Goal: Task Accomplishment & Management: Manage account settings

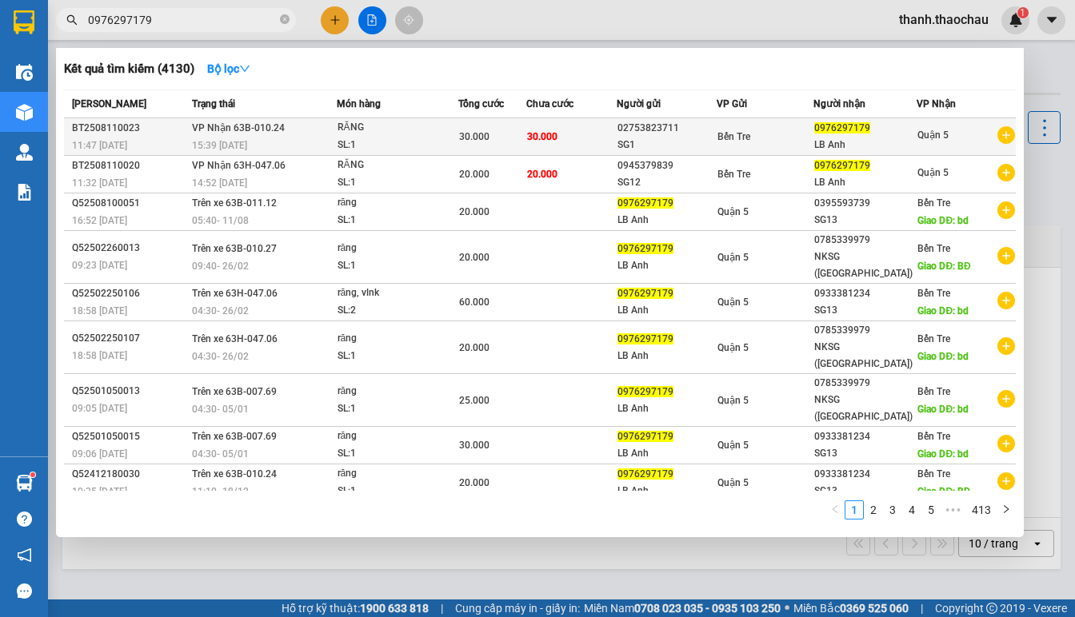
click at [649, 138] on div "SG1" at bounding box center [666, 145] width 98 height 17
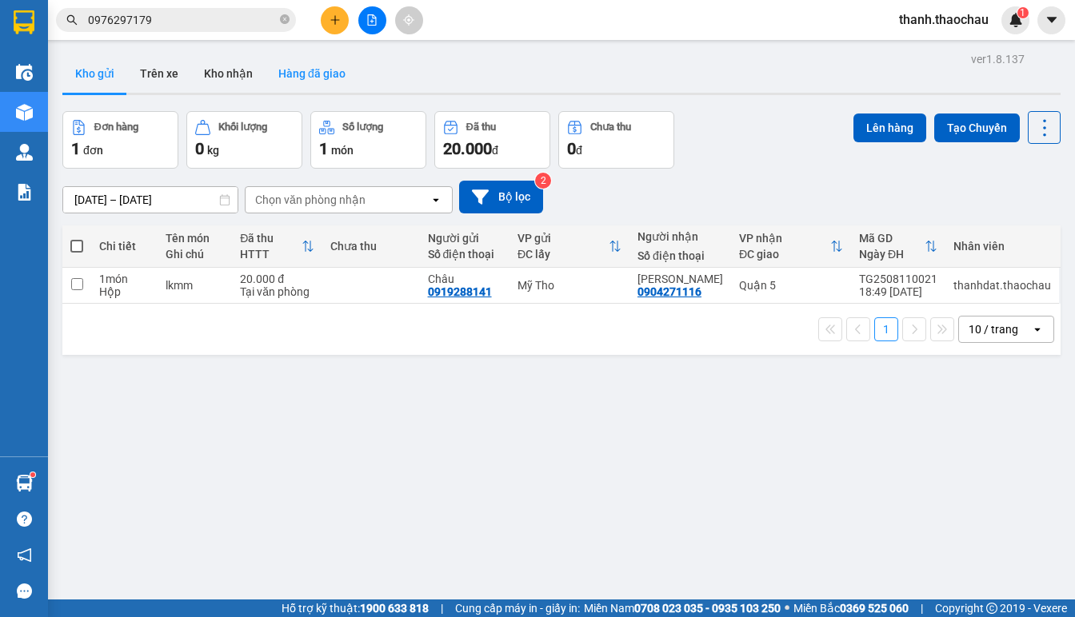
click at [289, 75] on button "Hàng đã giao" at bounding box center [311, 73] width 93 height 38
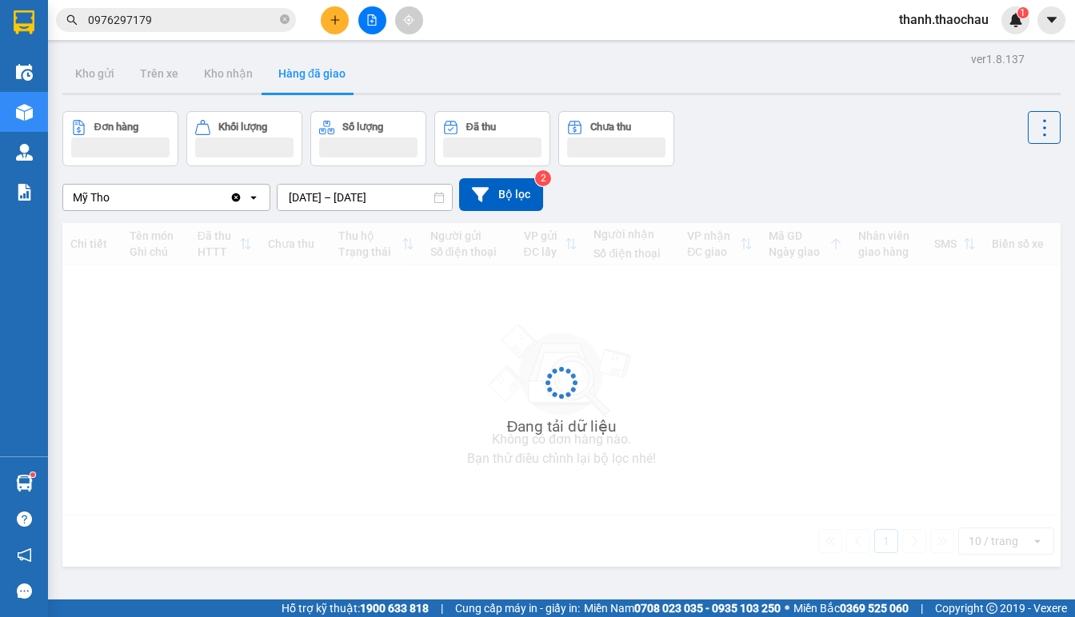
click at [235, 196] on icon "Clear value" at bounding box center [236, 197] width 9 height 9
click at [259, 198] on icon "open" at bounding box center [253, 197] width 13 height 13
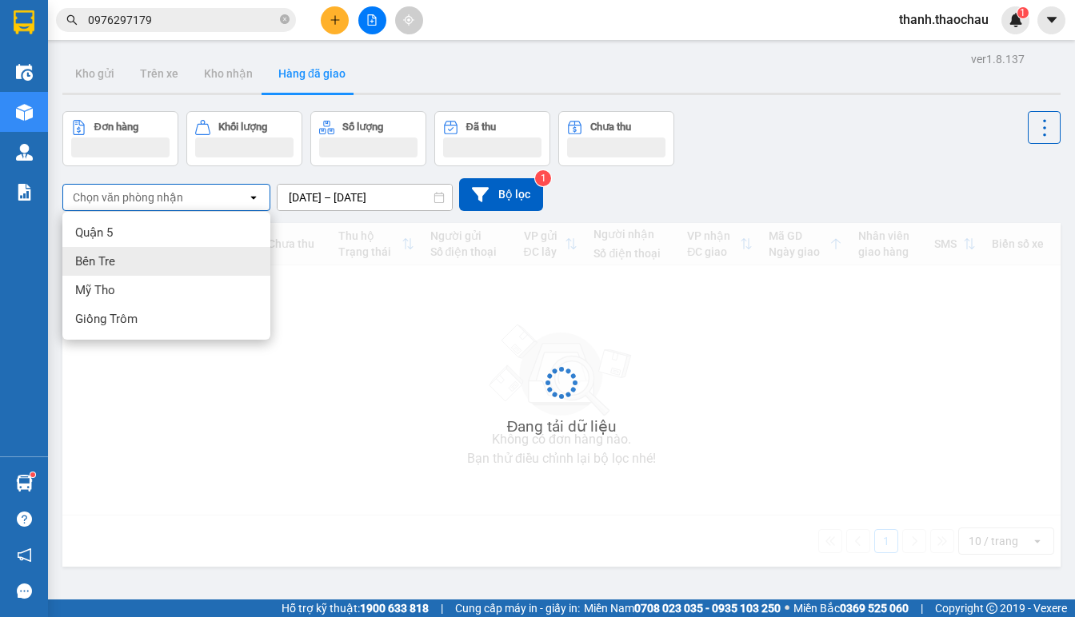
click at [179, 260] on div "Bến Tre" at bounding box center [166, 261] width 208 height 29
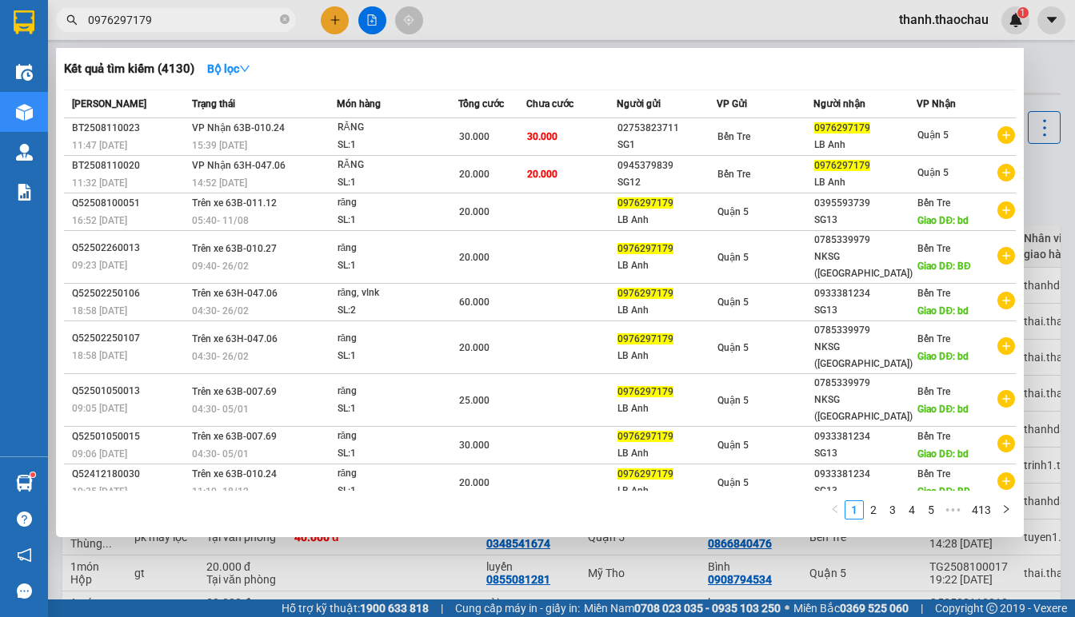
click at [215, 20] on input "0976297179" at bounding box center [182, 20] width 189 height 18
click at [469, 565] on div at bounding box center [537, 308] width 1075 height 617
click at [158, 26] on input "0976297179" at bounding box center [182, 20] width 189 height 18
click at [872, 504] on link "2" at bounding box center [873, 510] width 18 height 18
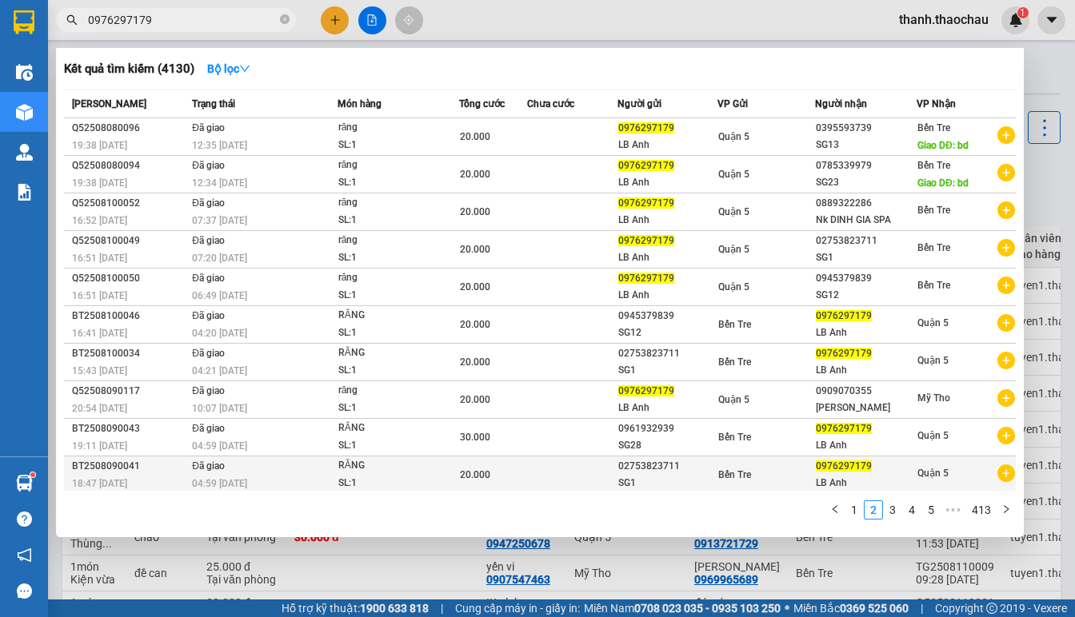
drag, startPoint x: 657, startPoint y: 122, endPoint x: 715, endPoint y: 471, distance: 353.3
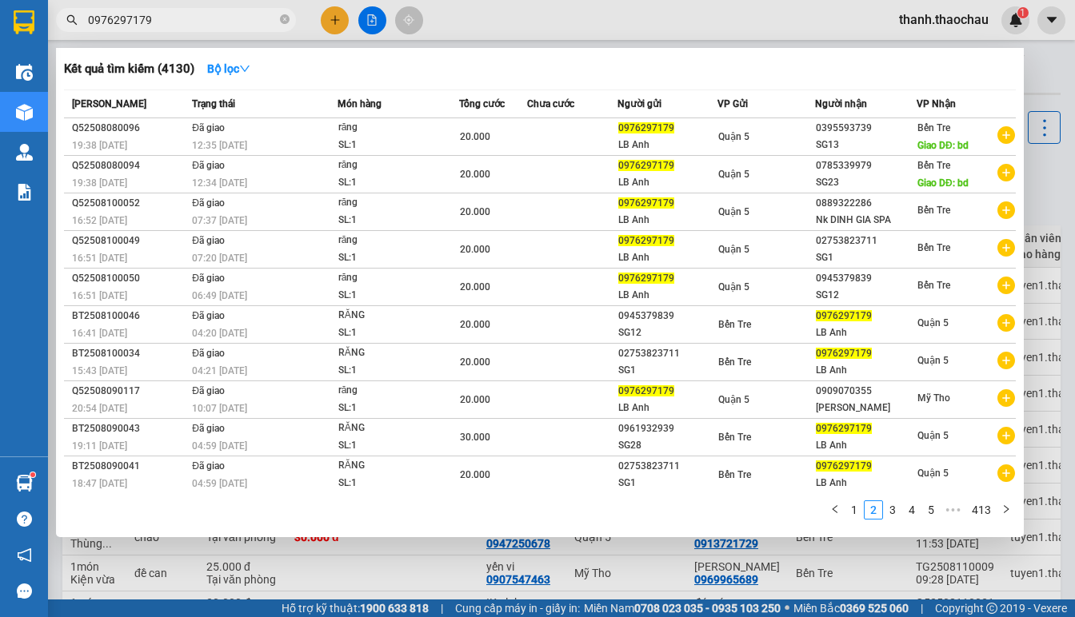
drag, startPoint x: 715, startPoint y: 471, endPoint x: 795, endPoint y: 55, distance: 423.4
click at [795, 56] on div "Kết quả tìm kiếm ( 4130 ) Bộ lọc" at bounding box center [540, 69] width 952 height 26
click at [894, 513] on link "3" at bounding box center [893, 510] width 18 height 18
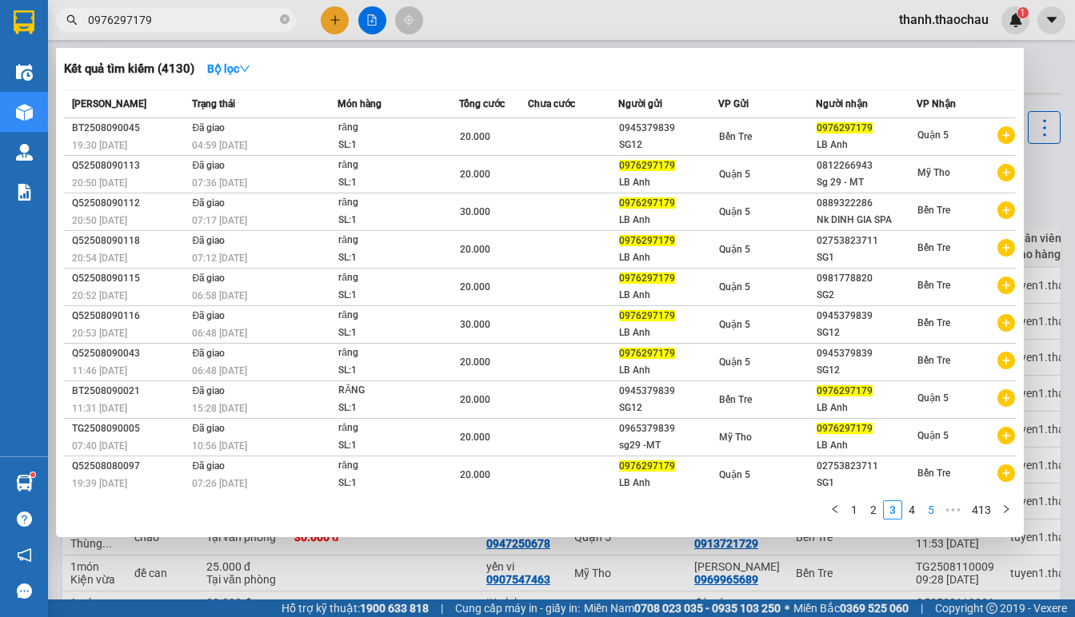
click at [929, 518] on link "5" at bounding box center [931, 510] width 18 height 18
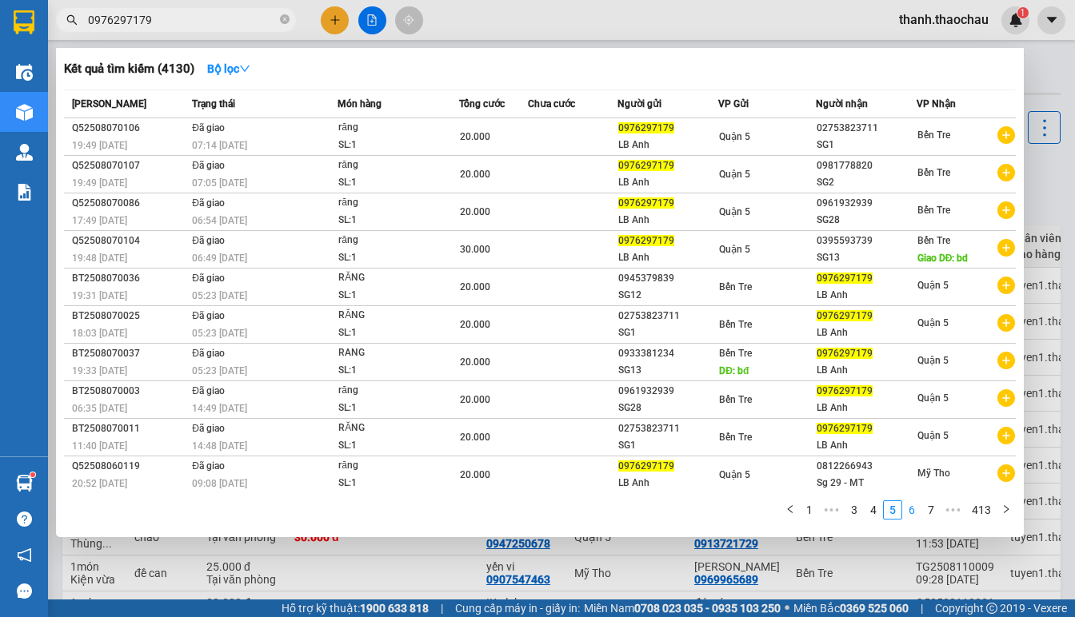
click at [908, 507] on link "6" at bounding box center [912, 510] width 18 height 18
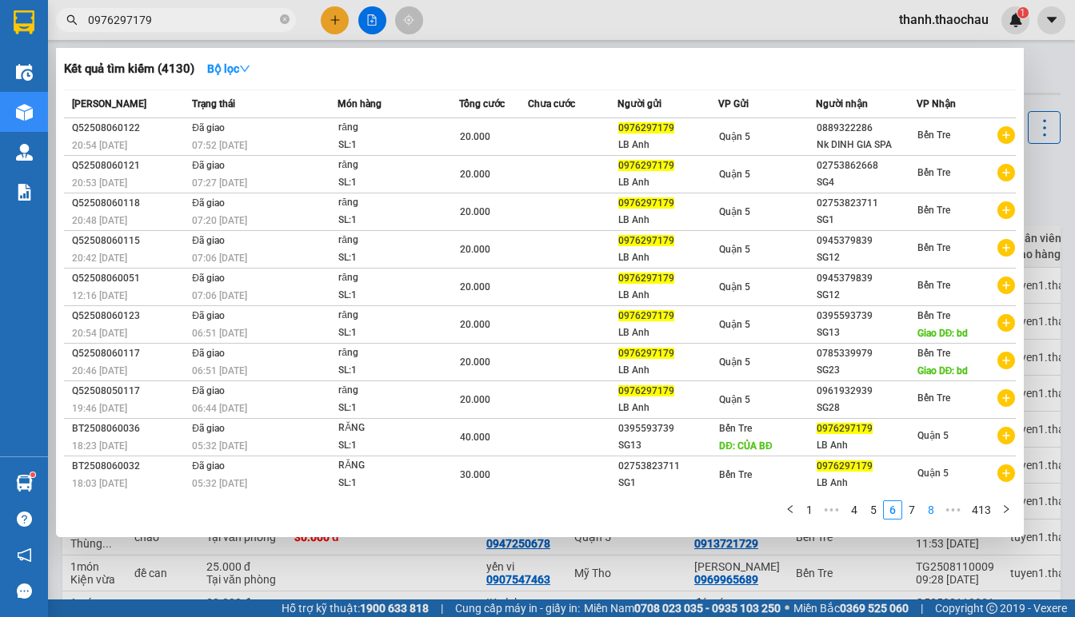
click at [934, 516] on link "8" at bounding box center [931, 510] width 18 height 18
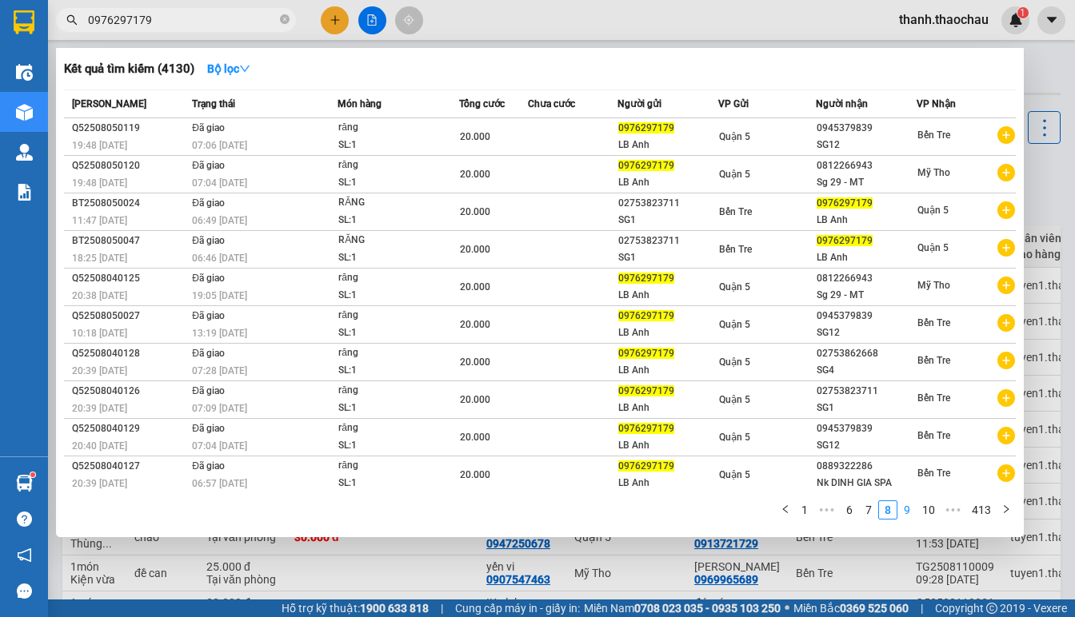
click at [903, 505] on link "9" at bounding box center [907, 510] width 18 height 18
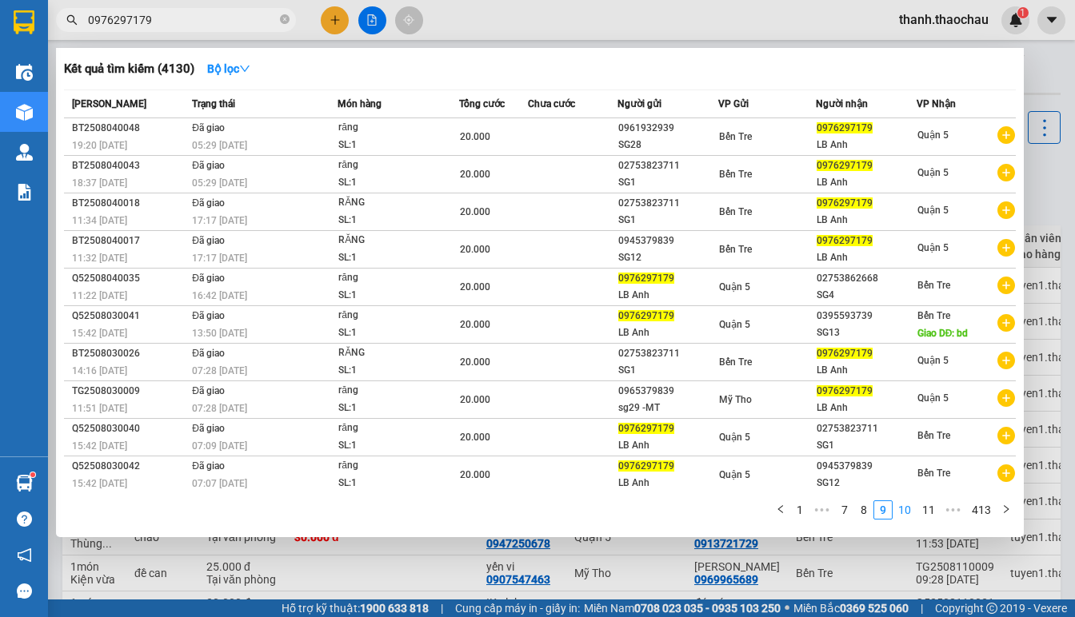
click at [913, 513] on link "10" at bounding box center [904, 510] width 22 height 18
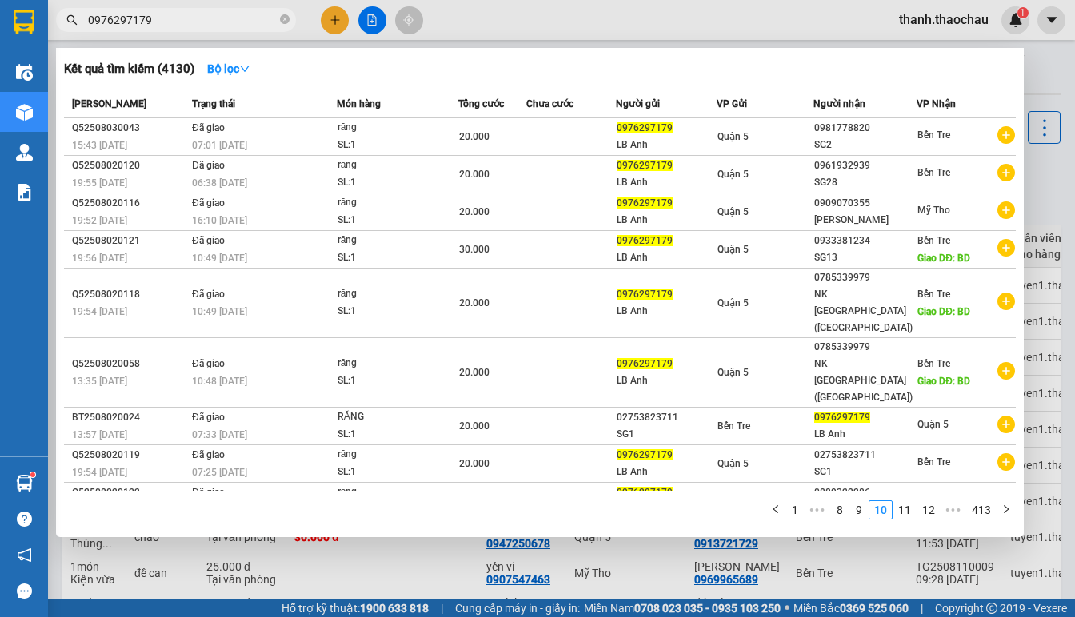
drag, startPoint x: 392, startPoint y: 139, endPoint x: 398, endPoint y: 497, distance: 357.5
click at [856, 507] on link "9" at bounding box center [859, 510] width 18 height 18
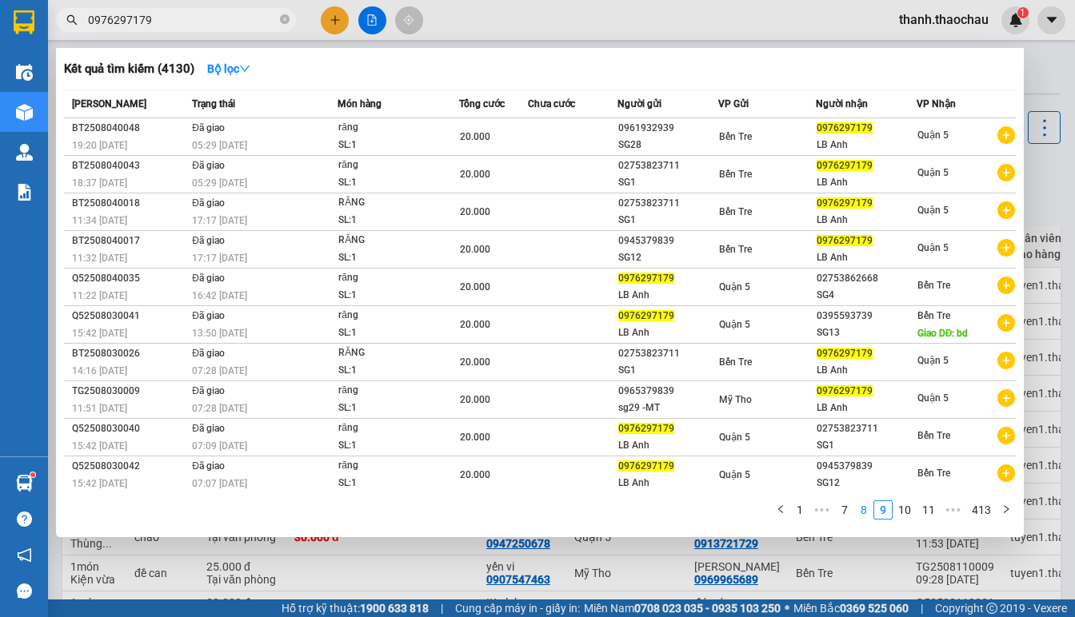
click at [868, 510] on link "8" at bounding box center [864, 510] width 18 height 18
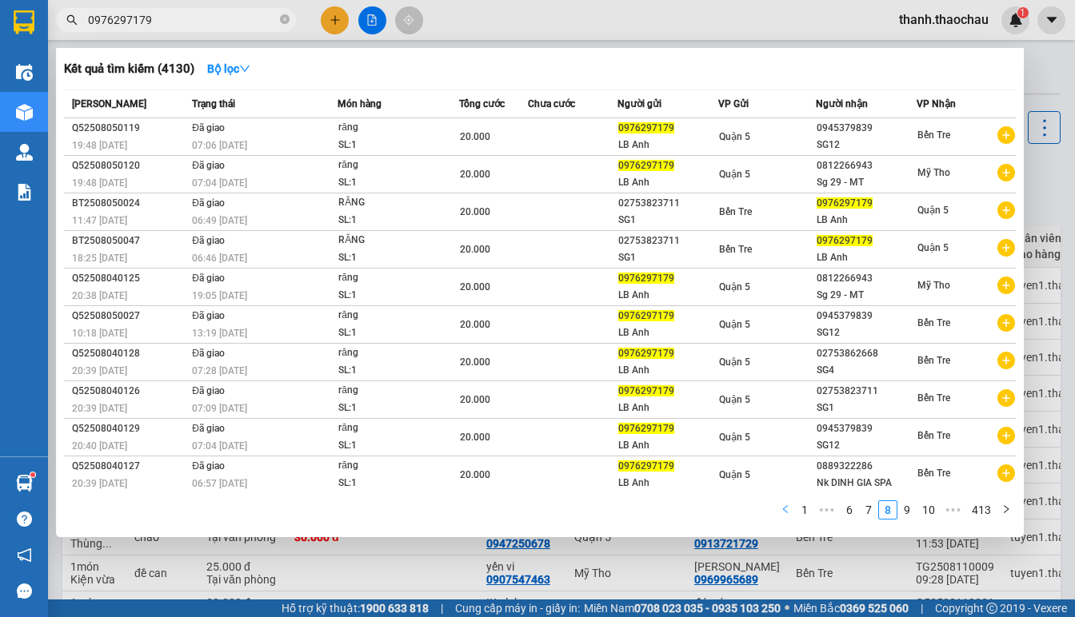
click at [785, 509] on icon "left" at bounding box center [785, 510] width 10 height 10
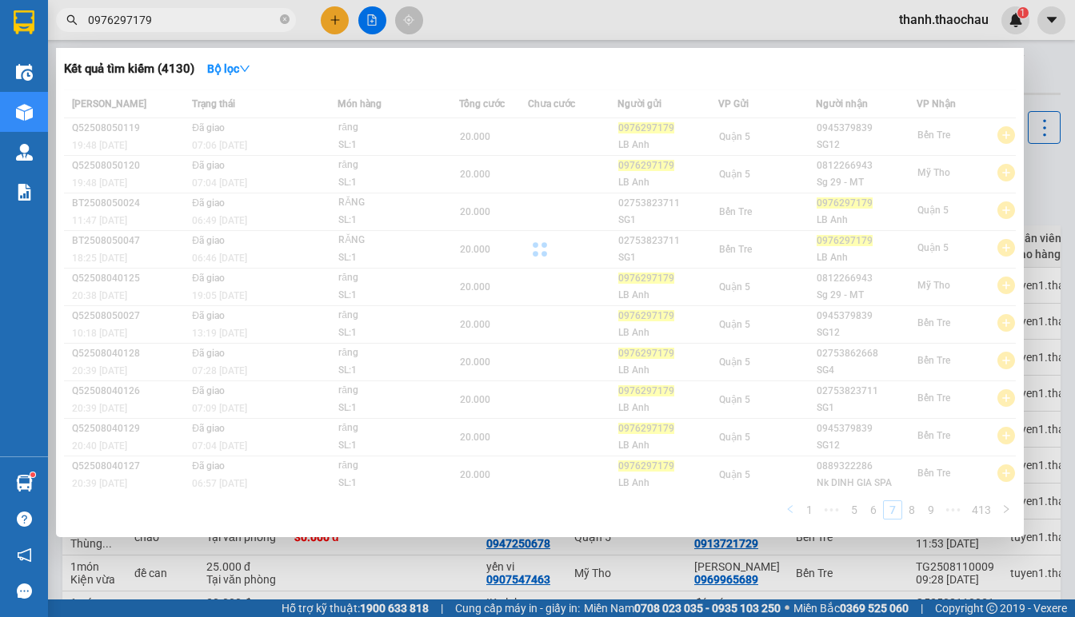
click at [785, 509] on div "Mã ĐH Trạng thái Món hàng Tổng cước Chưa cước Người gửi VP Gửi Người nhận VP Nh…" at bounding box center [540, 310] width 952 height 440
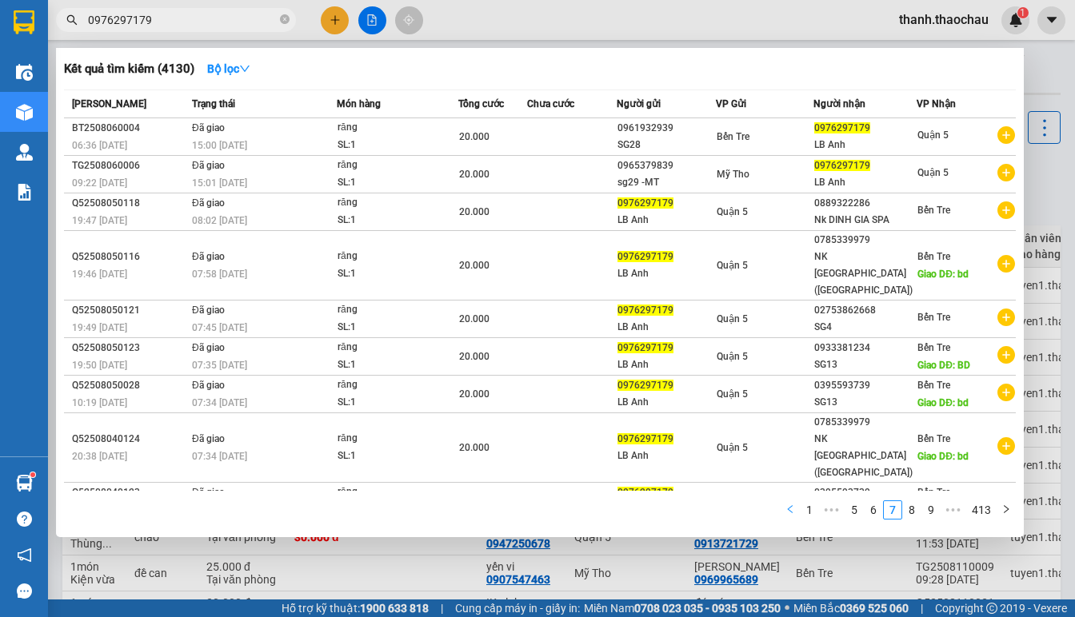
click at [788, 512] on icon "left" at bounding box center [790, 510] width 10 height 10
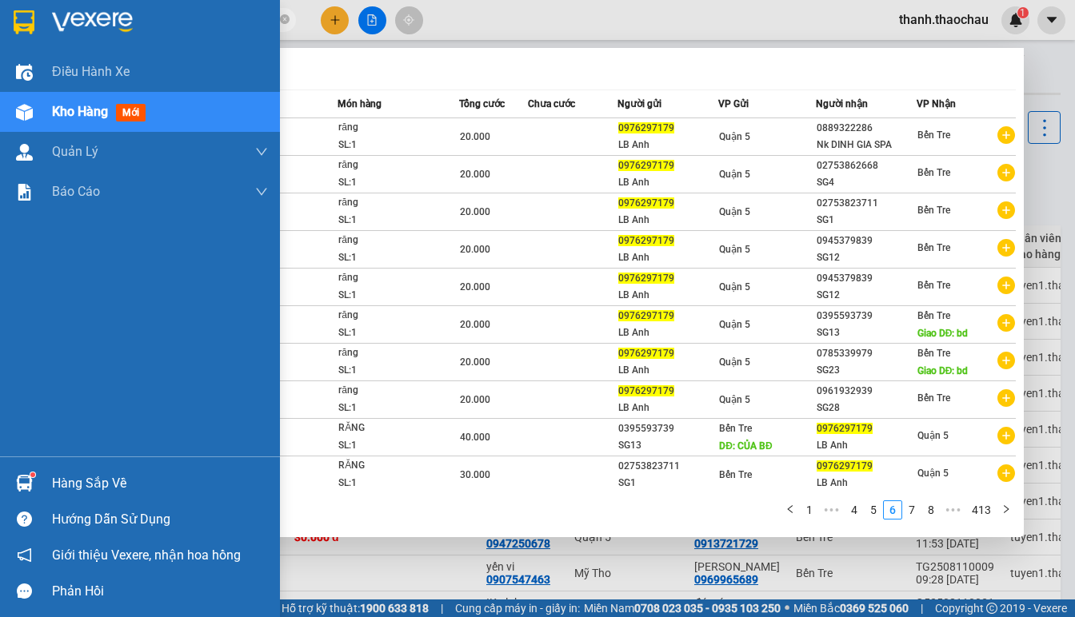
click at [78, 116] on span "Kho hàng" at bounding box center [80, 111] width 56 height 15
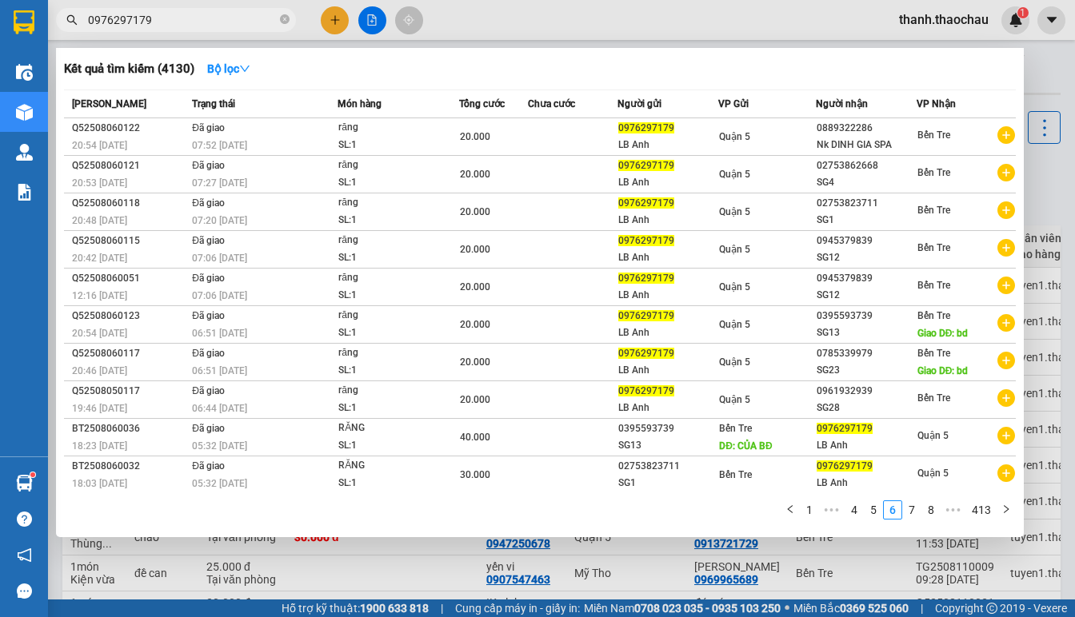
click at [160, 19] on input "0976297179" at bounding box center [182, 20] width 189 height 18
drag, startPoint x: 150, startPoint y: 11, endPoint x: 83, endPoint y: 38, distance: 72.5
click at [83, 34] on div "Kết quả tìm kiếm ( 4130 ) Bộ lọc Mã ĐH Trạng thái Món hàng Tổng cước Chưa cước …" at bounding box center [156, 20] width 312 height 28
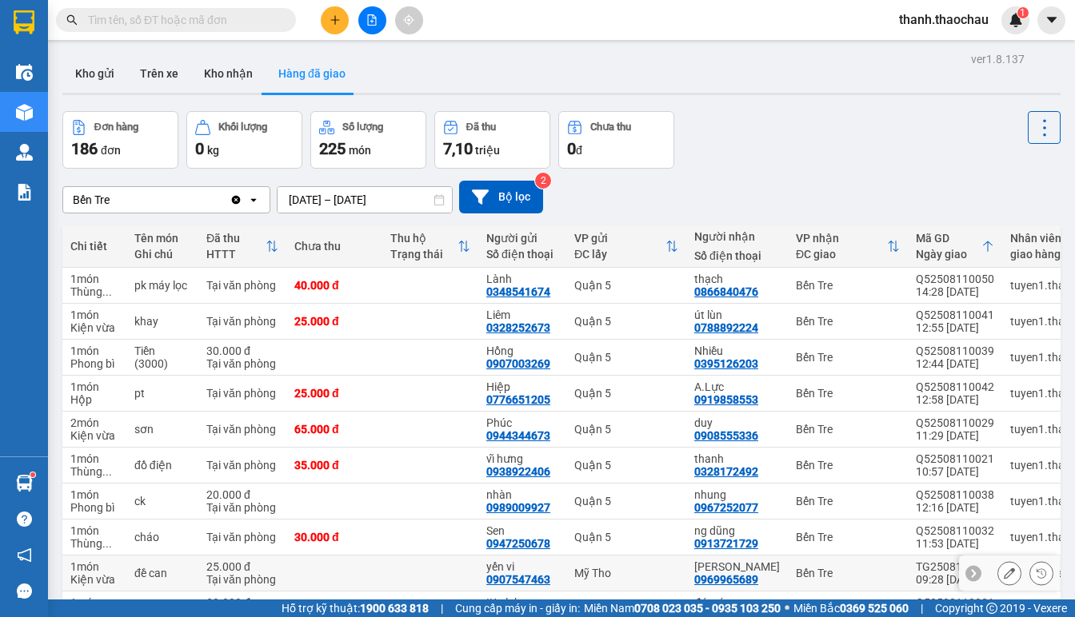
scroll to position [104, 0]
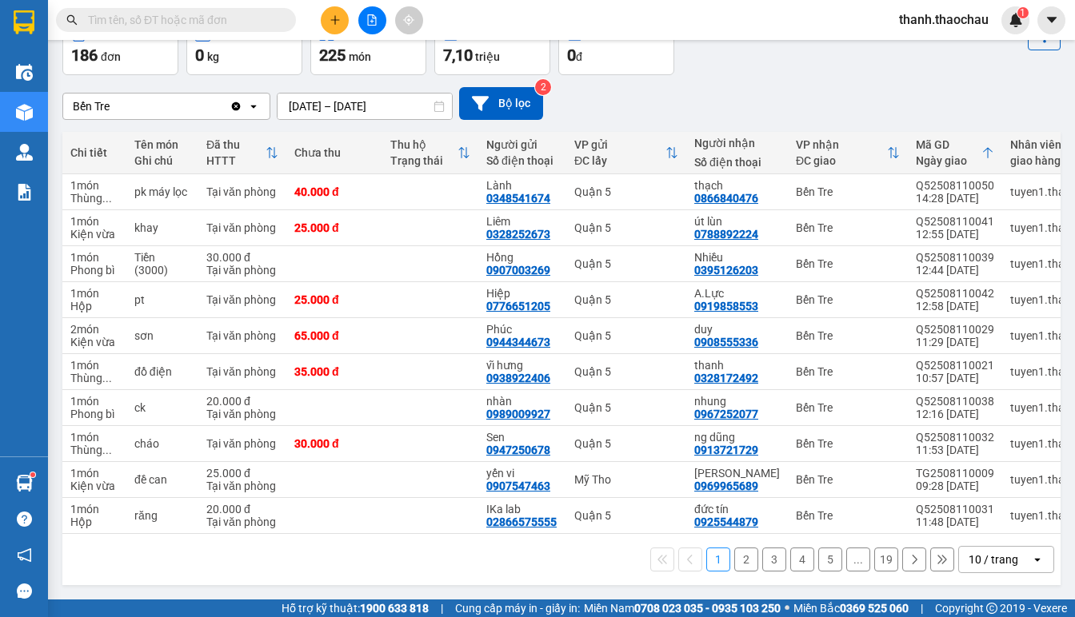
click at [1031, 563] on icon "open" at bounding box center [1037, 559] width 13 height 13
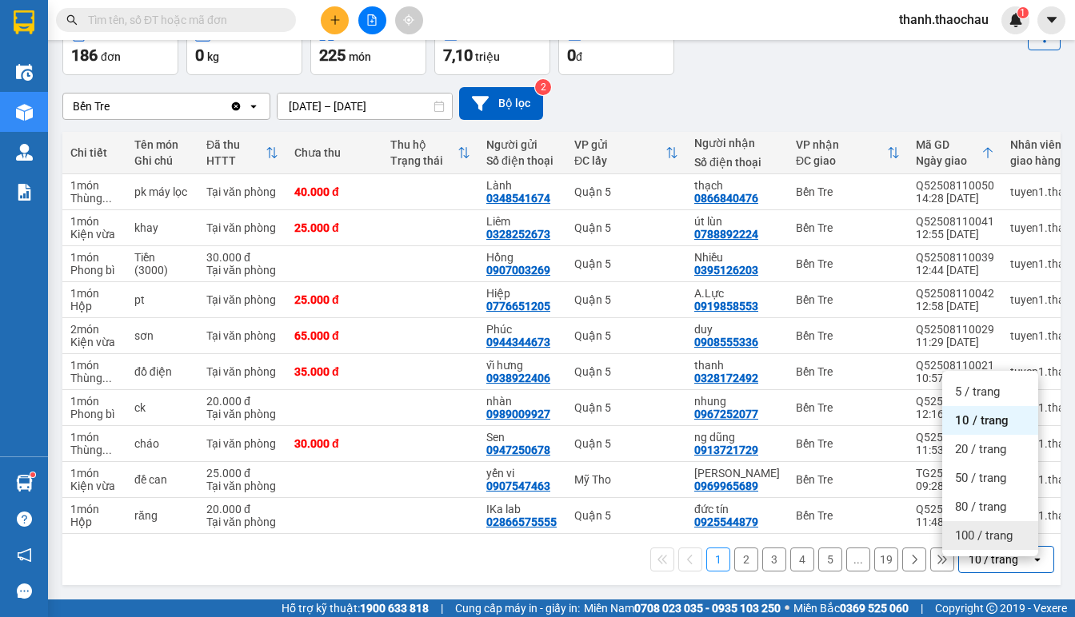
click at [1012, 528] on span "100 / trang" at bounding box center [984, 536] width 58 height 16
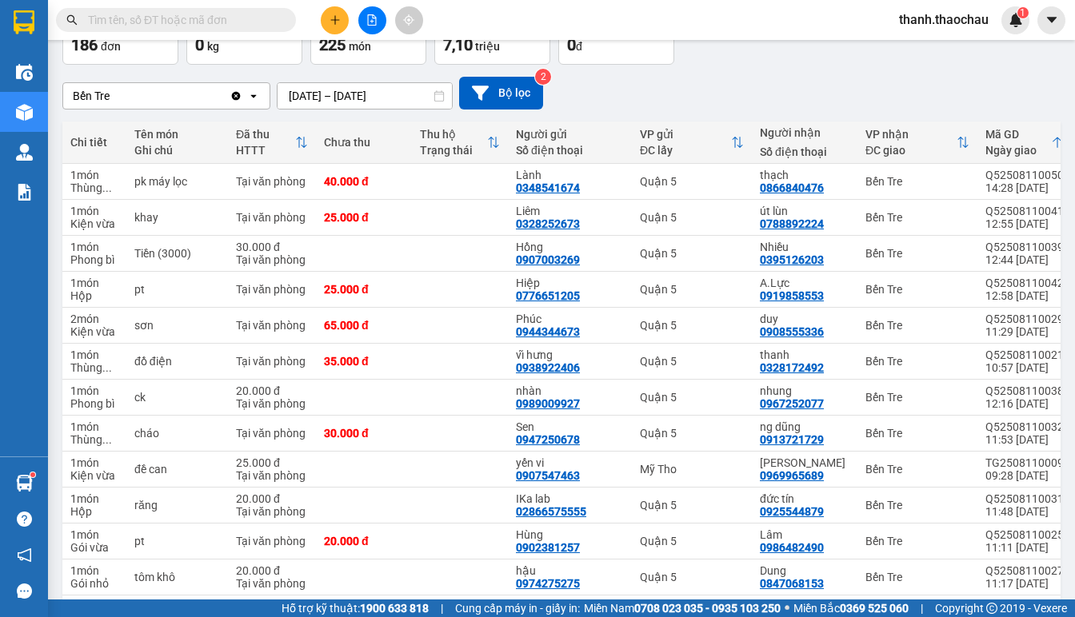
scroll to position [0, 0]
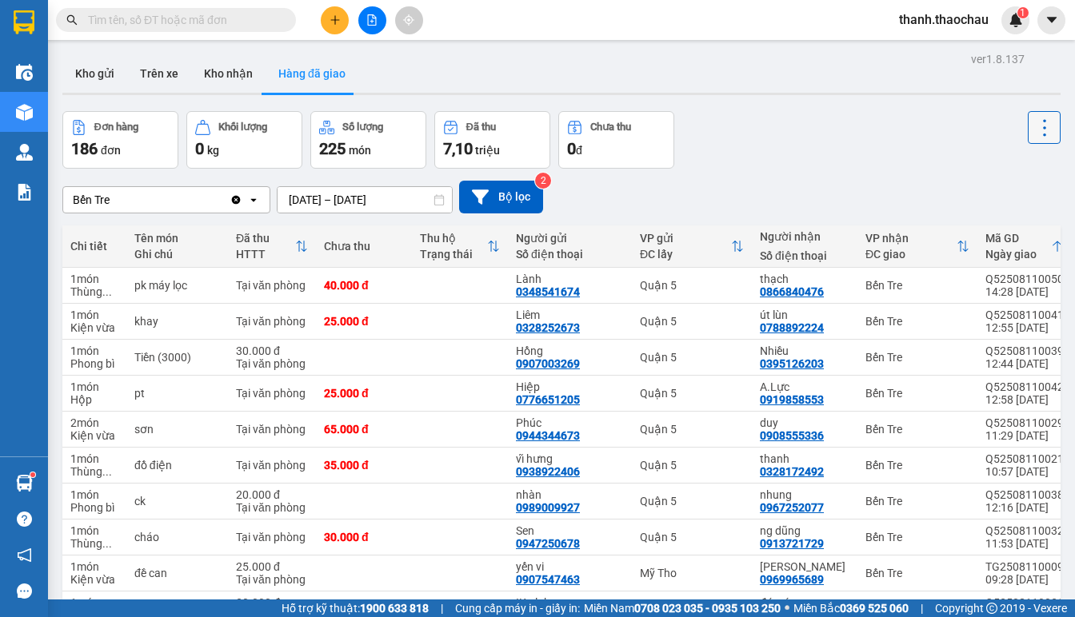
click at [1033, 131] on icon at bounding box center [1044, 128] width 22 height 22
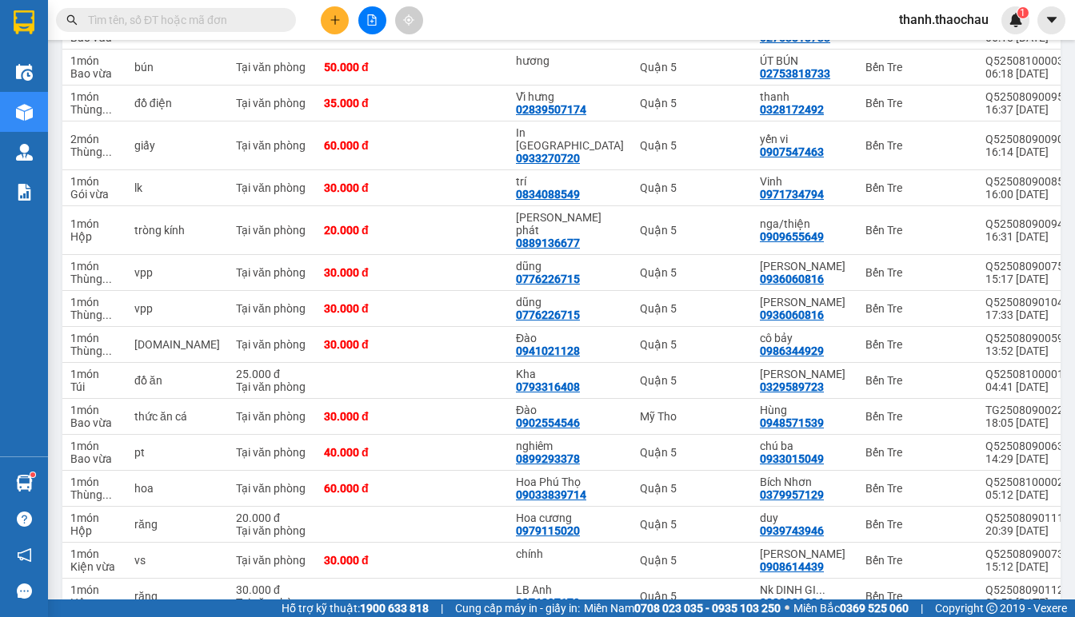
scroll to position [3392, 0]
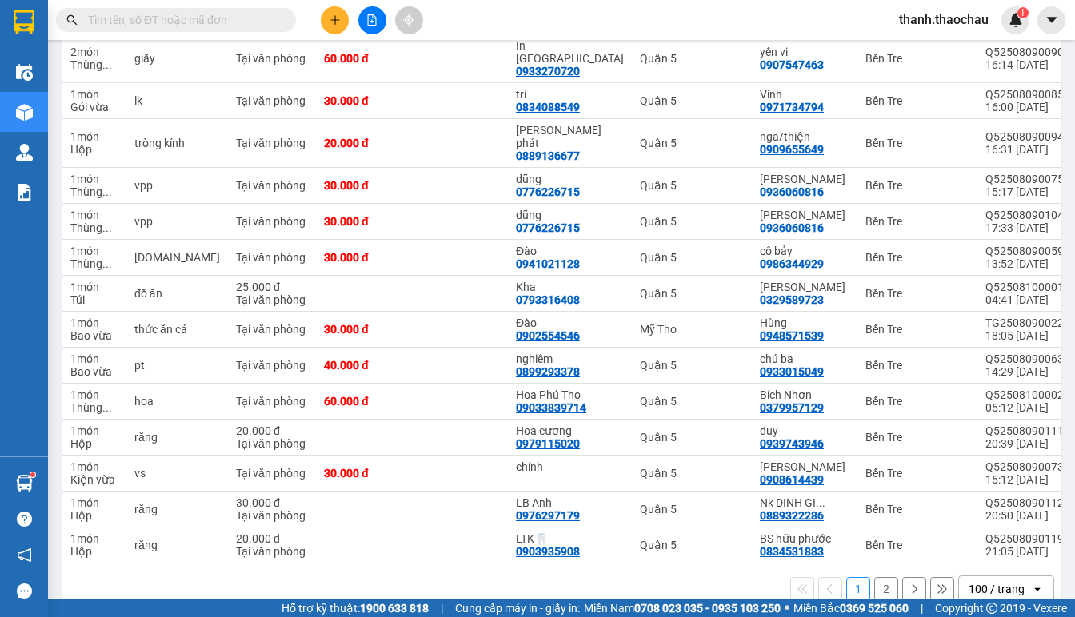
click at [228, 11] on input "text" at bounding box center [182, 20] width 189 height 18
paste input "0976297179"
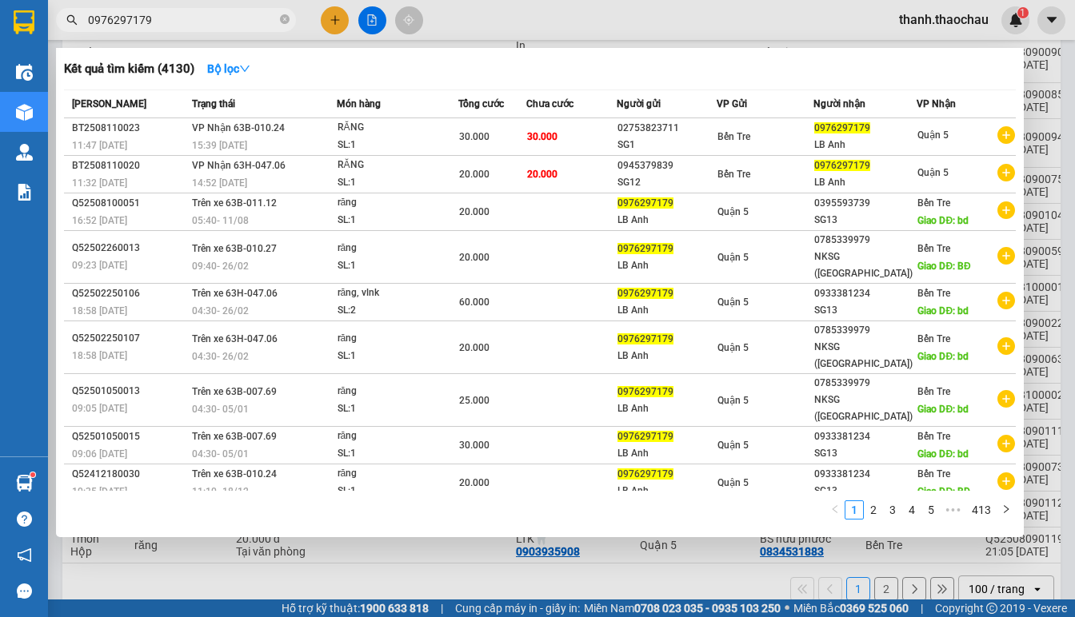
type input "0976297179"
click at [331, 17] on div at bounding box center [537, 308] width 1075 height 617
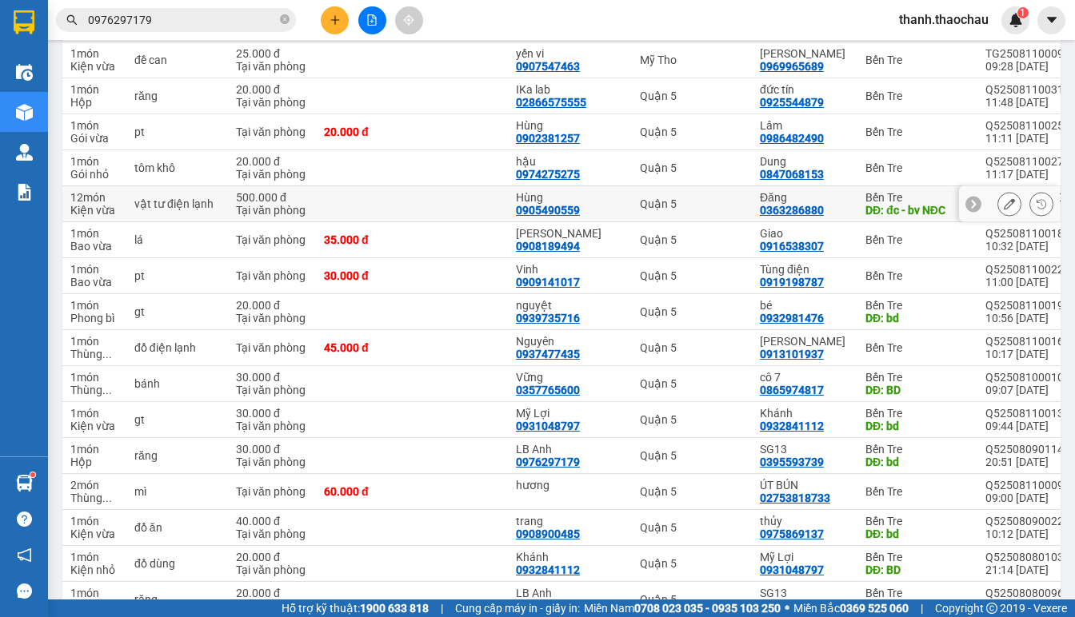
scroll to position [0, 0]
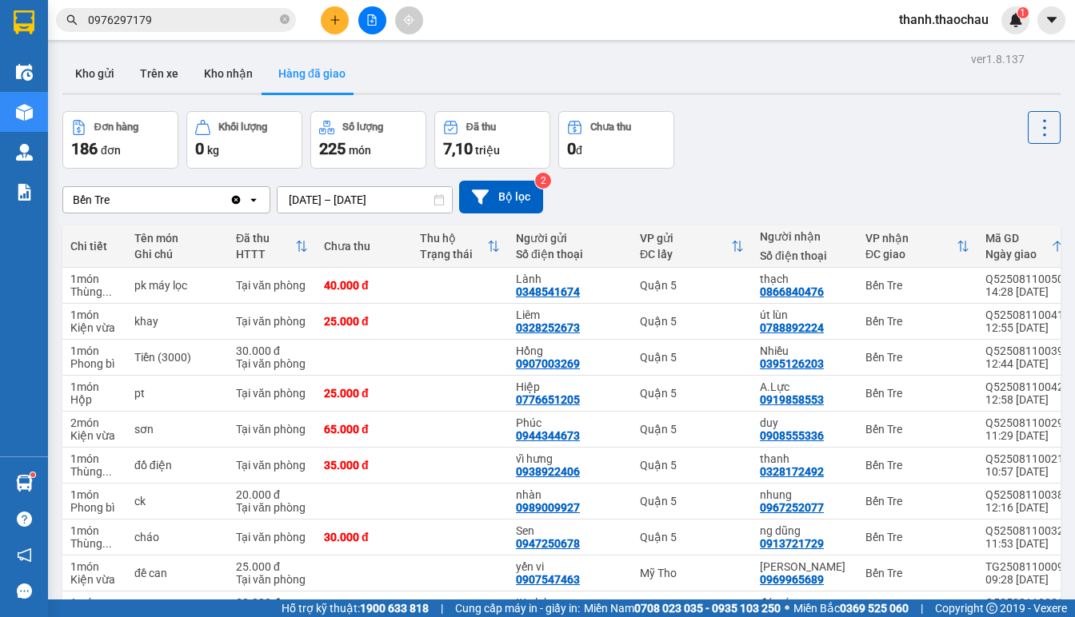
drag, startPoint x: 1021, startPoint y: 10, endPoint x: 536, endPoint y: 69, distance: 488.9
click at [536, 69] on div "Kho gửi Trên xe Kho nhận Hàng đã giao" at bounding box center [561, 75] width 998 height 42
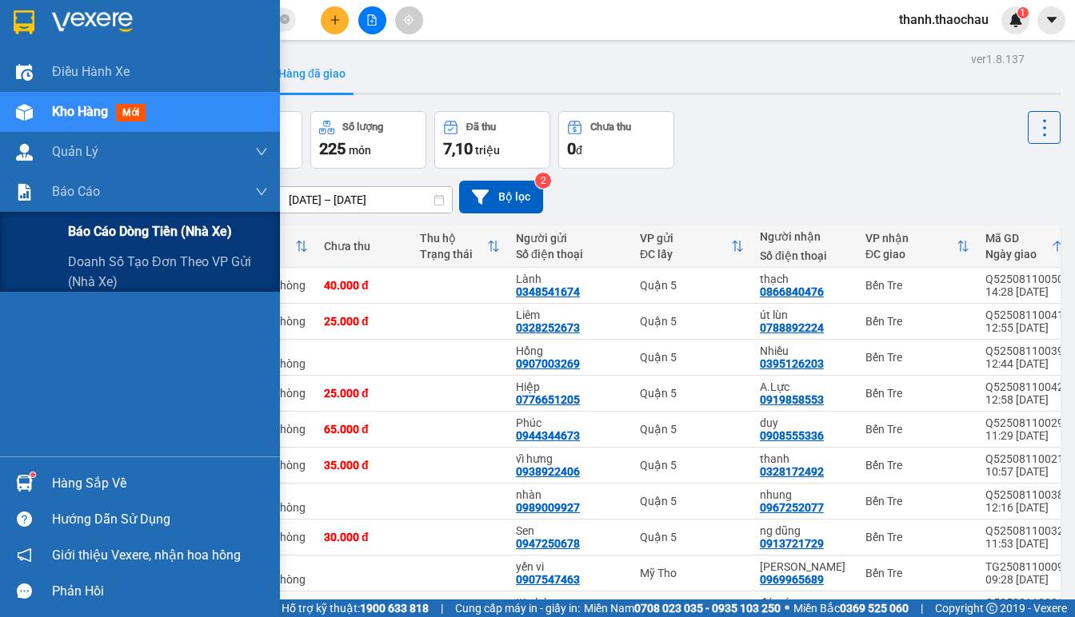
click at [106, 225] on span "Báo cáo dòng tiền (nhà xe)" at bounding box center [150, 231] width 164 height 20
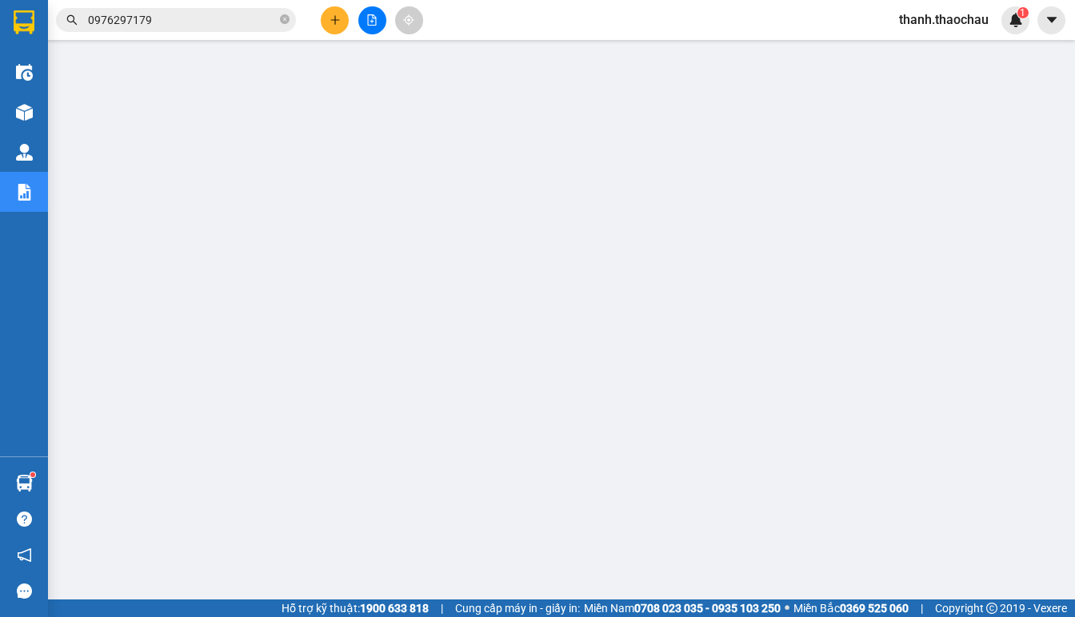
click at [923, 16] on span "thanh.thaochau" at bounding box center [943, 20] width 115 height 20
click at [916, 42] on span "Đăng xuất" at bounding box center [951, 50] width 81 height 18
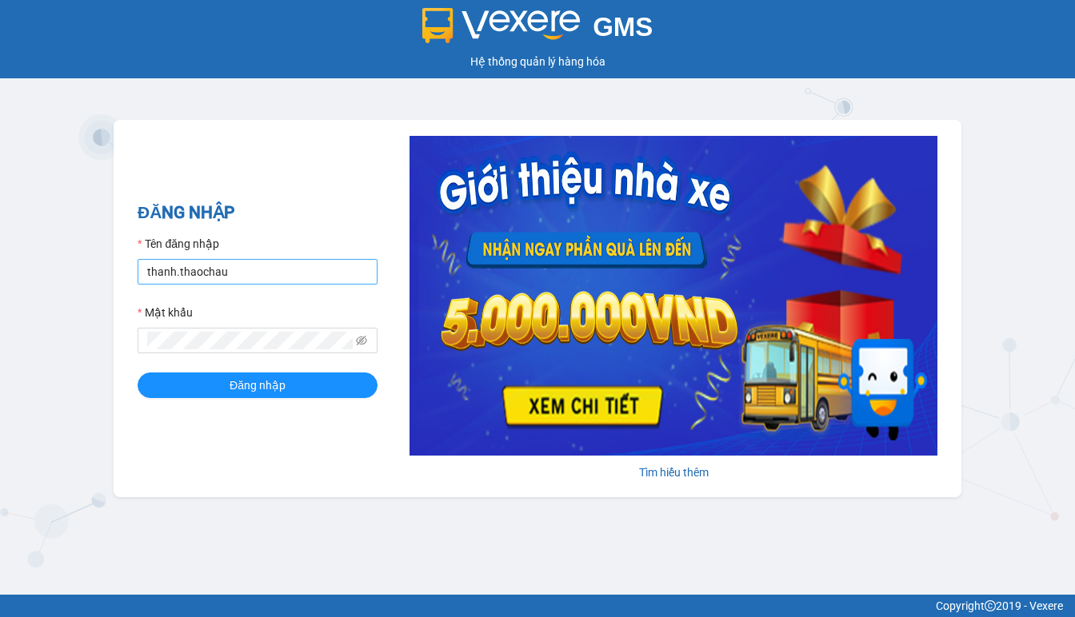
type input "thanh.duyquy"
click at [277, 379] on span "Đăng nhập" at bounding box center [257, 386] width 56 height 18
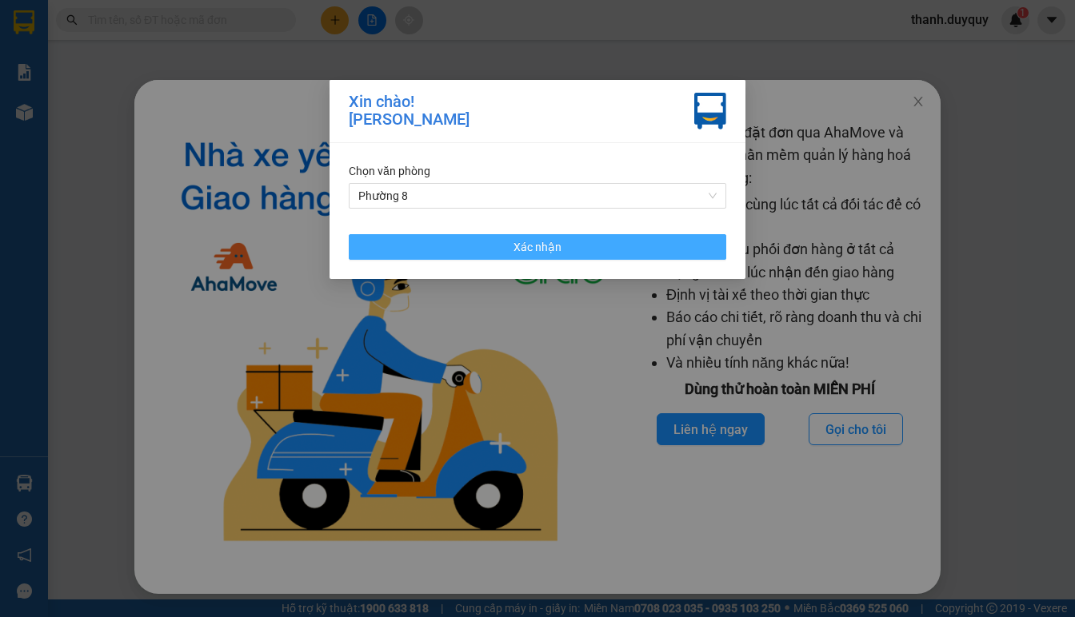
click at [548, 253] on span "Xác nhận" at bounding box center [537, 247] width 48 height 18
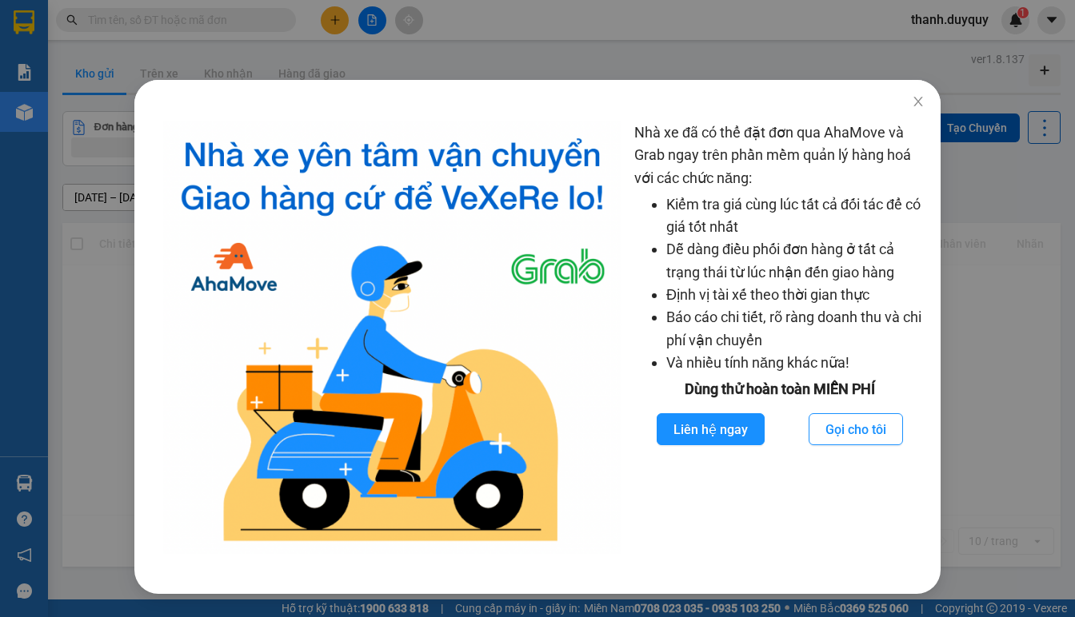
click at [99, 342] on div "Nhà xe đã có thể đặt đơn qua AhaMove và Grab ngay trên phần mềm quản lý hàng ho…" at bounding box center [537, 308] width 1075 height 617
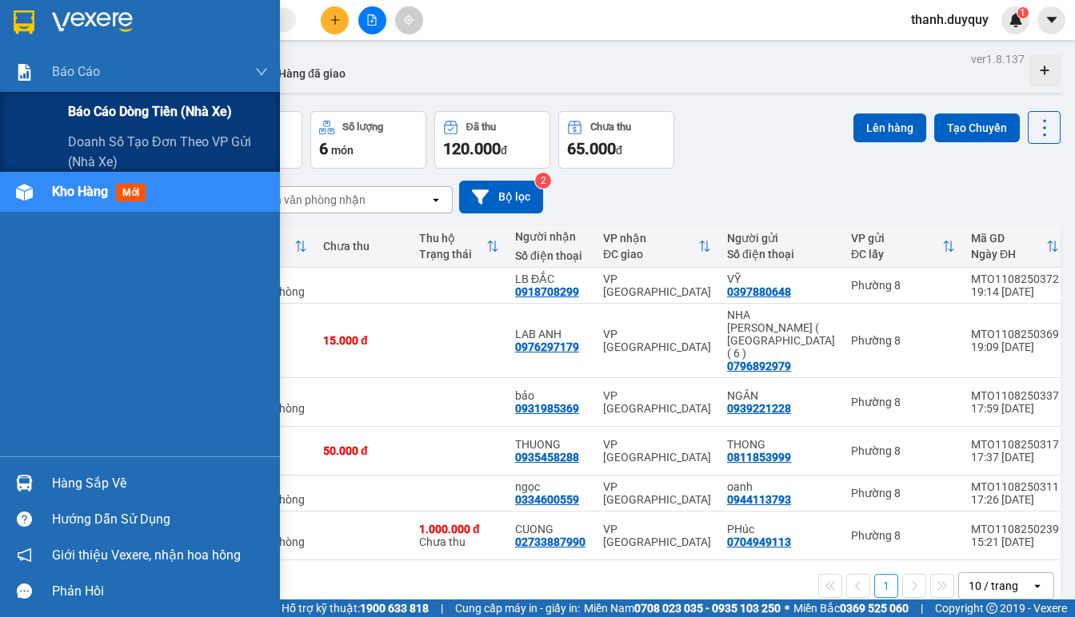
click at [94, 109] on span "Báo cáo dòng tiền (nhà xe)" at bounding box center [150, 112] width 164 height 20
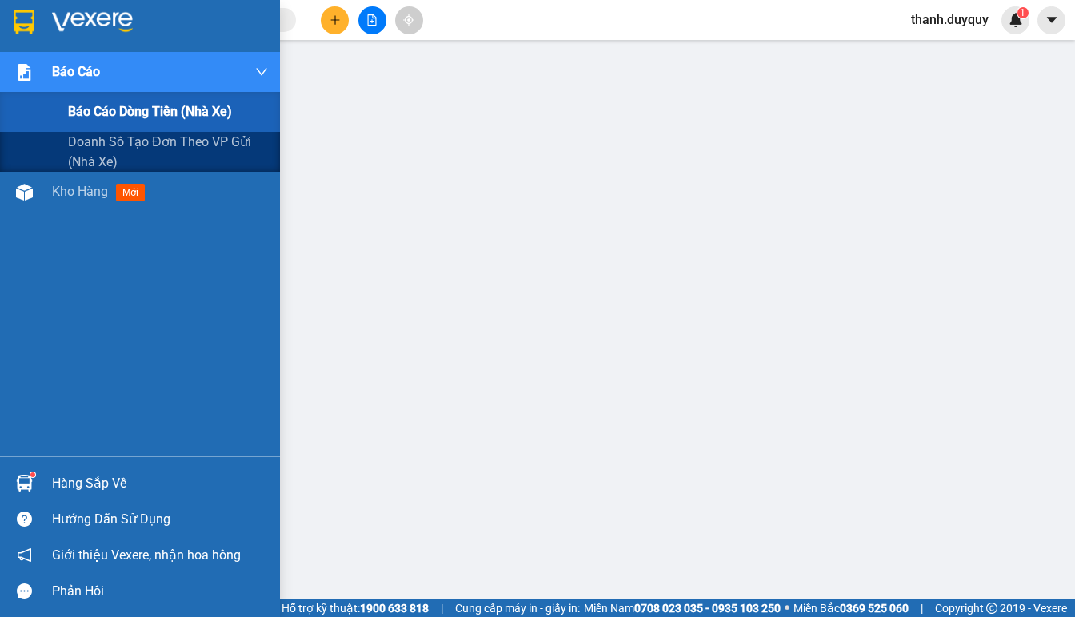
click at [96, 103] on span "Báo cáo dòng tiền (nhà xe)" at bounding box center [150, 112] width 164 height 20
